Goal: Contribute content: Add original content to the website for others to see

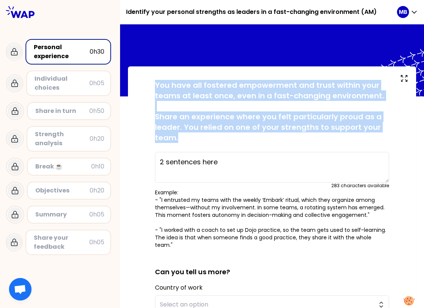
drag, startPoint x: 155, startPoint y: 82, endPoint x: 188, endPoint y: 142, distance: 68.6
click at [188, 142] on p "You have all fostered empowerment and trust within your teams at least once, ev…" at bounding box center [272, 111] width 234 height 63
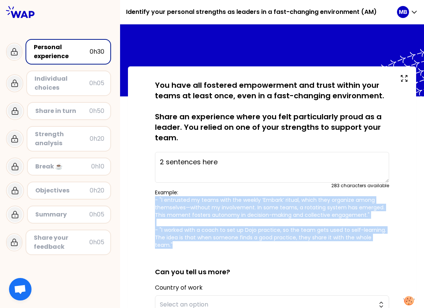
drag, startPoint x: 150, startPoint y: 196, endPoint x: 391, endPoint y: 236, distance: 244.3
click at [391, 236] on div "saved You have all fostered empowerment and trust within your teams at least on…" at bounding box center [272, 270] width 258 height 381
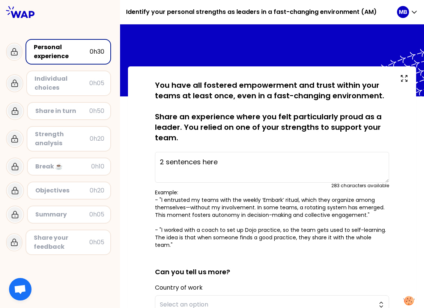
click at [189, 155] on textarea "2 sentences here" at bounding box center [272, 167] width 234 height 31
drag, startPoint x: 223, startPoint y: 160, endPoint x: 141, endPoint y: 152, distance: 82.9
click at [141, 152] on div "saved You have all fostered empowerment and trust within your teams at least on…" at bounding box center [272, 270] width 288 height 409
click at [172, 158] on textarea at bounding box center [272, 167] width 234 height 31
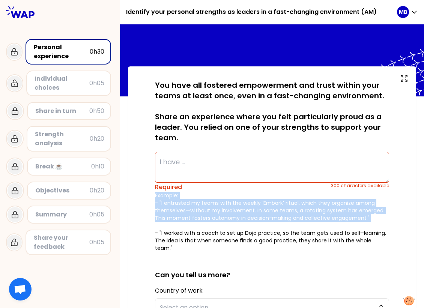
drag, startPoint x: 151, startPoint y: 198, endPoint x: 361, endPoint y: 222, distance: 210.9
click at [361, 222] on div "saved You have all fostered empowerment and trust within your teams at least on…" at bounding box center [272, 272] width 258 height 384
click at [368, 220] on p "Example: - "I entrusted my teams with the weekly ‘Embark’ ritual, which they or…" at bounding box center [272, 222] width 234 height 60
drag, startPoint x: 376, startPoint y: 219, endPoint x: 149, endPoint y: 202, distance: 227.4
click at [149, 202] on div "saved You have all fostered empowerment and trust within your teams at least on…" at bounding box center [272, 272] width 258 height 384
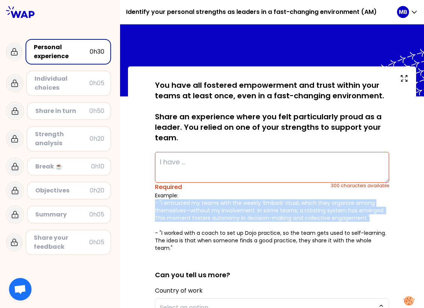
copy p "- "I entrusted my teams with the weekly ‘Embark’ ritual, which they organize am…"
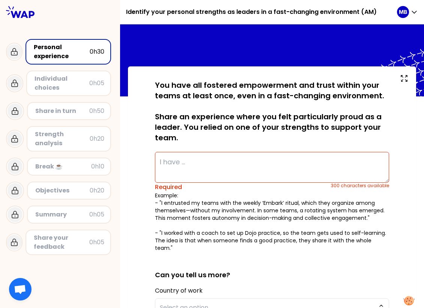
click at [168, 161] on textarea at bounding box center [272, 167] width 234 height 31
paste textarea "- "I entrusted my teams with the weekly ‘Embark’ ritual, which they organize am…"
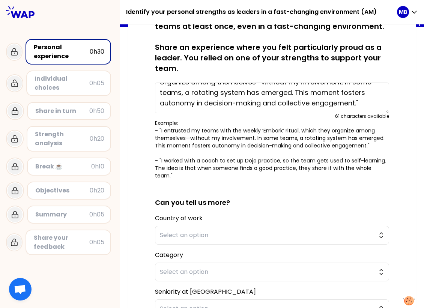
scroll to position [158, 0]
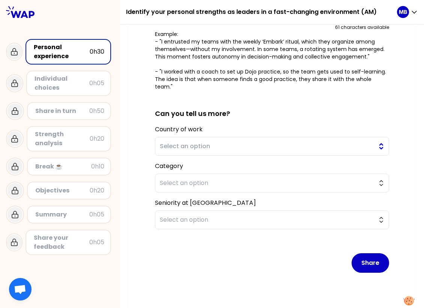
type textarea "- "I entrusted my teams with the weekly ‘Embark’ ritual, which they organize am…"
click at [179, 142] on span "Select an option" at bounding box center [267, 146] width 214 height 9
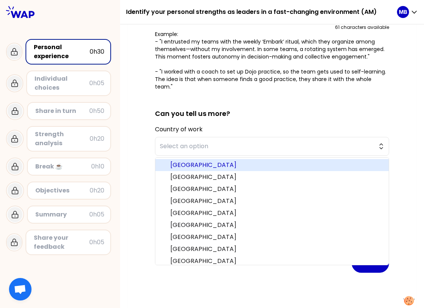
click at [175, 162] on li "[GEOGRAPHIC_DATA]" at bounding box center [271, 165] width 233 height 12
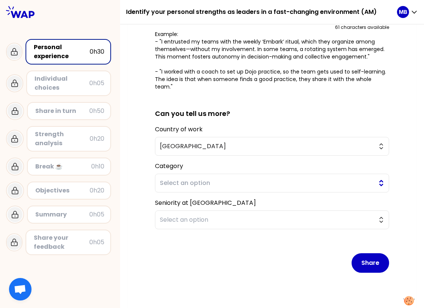
click at [173, 178] on span "Select an option" at bounding box center [267, 182] width 214 height 9
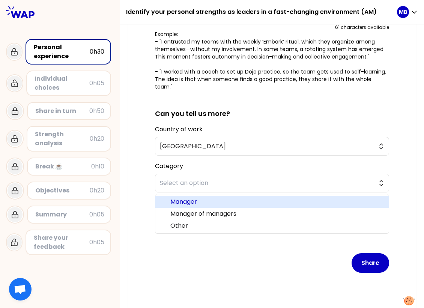
click at [171, 198] on li "Manager" at bounding box center [271, 202] width 233 height 12
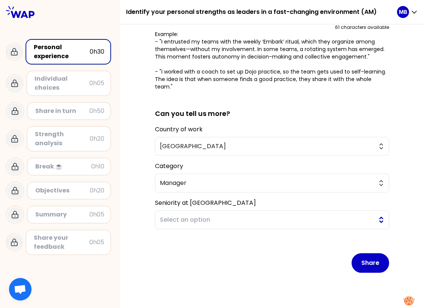
click at [170, 215] on span "Select an option" at bounding box center [267, 219] width 214 height 9
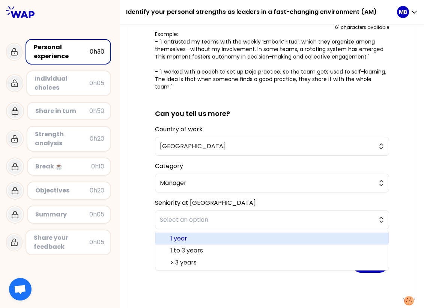
click at [170, 234] on span "1 year" at bounding box center [276, 238] width 212 height 9
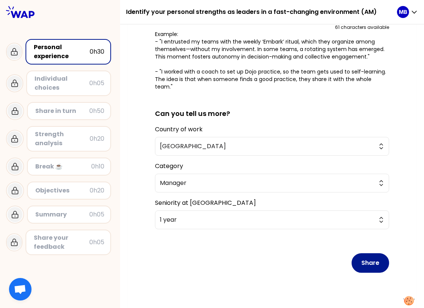
click at [362, 255] on button "Share" at bounding box center [369, 262] width 37 height 19
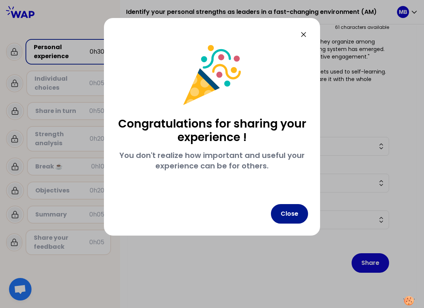
click at [298, 213] on button "Close" at bounding box center [289, 213] width 37 height 19
